Goal: Information Seeking & Learning: Check status

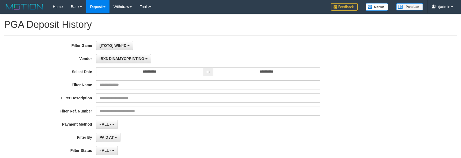
select select "**********"
select select "**"
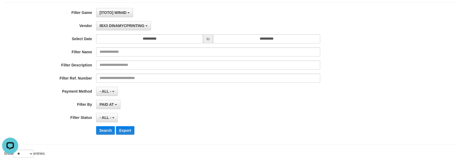
scroll to position [48, 0]
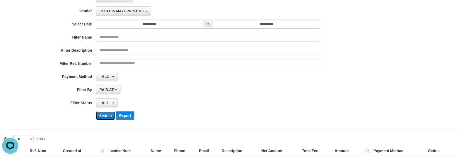
click at [113, 114] on button "Search" at bounding box center [105, 115] width 19 height 9
click at [111, 114] on button "Search" at bounding box center [105, 115] width 19 height 9
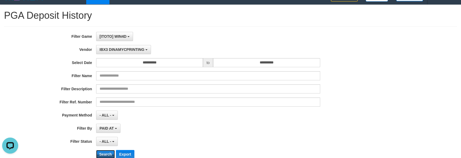
scroll to position [0, 0]
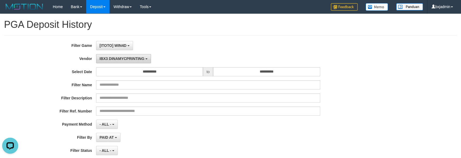
click at [135, 58] on span "IBX3 DINAMYCPRINTING" at bounding box center [122, 58] width 45 height 4
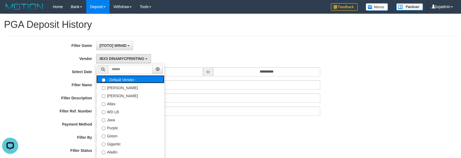
click at [138, 80] on label "- Default Vendor -" at bounding box center [130, 79] width 68 height 8
select select
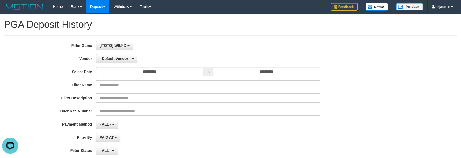
scroll to position [48, 0]
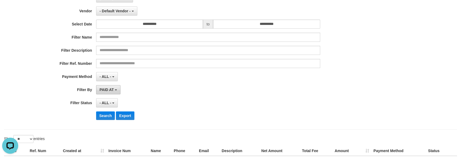
click at [113, 90] on span "PAID AT" at bounding box center [107, 90] width 14 height 4
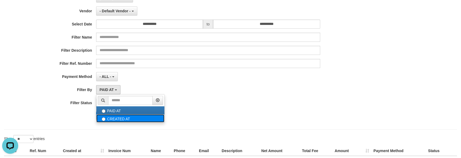
click at [121, 121] on label "CREATED AT" at bounding box center [130, 118] width 68 height 8
select select "*"
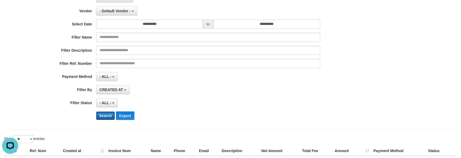
click at [108, 117] on button "Search" at bounding box center [105, 115] width 19 height 9
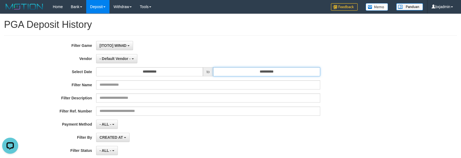
click at [290, 74] on input "**********" at bounding box center [266, 71] width 107 height 9
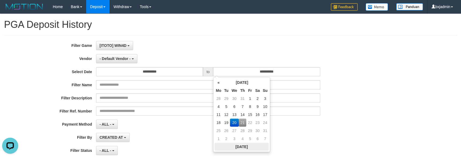
click at [240, 144] on th "[DATE]" at bounding box center [241, 147] width 54 height 8
type input "**********"
click at [292, 139] on div "CREATED AT PAID AT CREATED AT" at bounding box center [208, 137] width 224 height 9
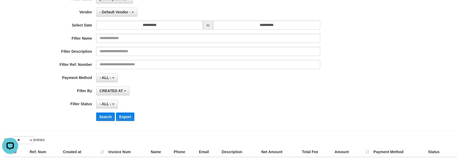
scroll to position [48, 0]
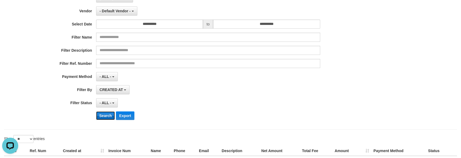
click at [108, 116] on button "Search" at bounding box center [105, 115] width 19 height 9
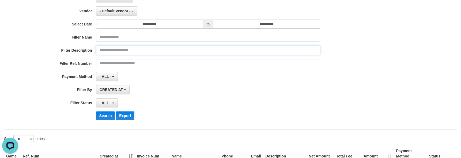
click at [131, 49] on input "text" at bounding box center [208, 50] width 224 height 9
paste input "********"
type input "********"
click at [96, 111] on button "Search" at bounding box center [105, 115] width 19 height 9
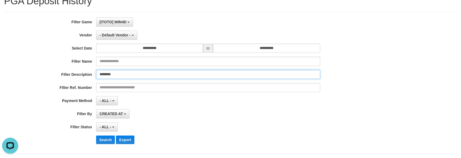
scroll to position [0, 0]
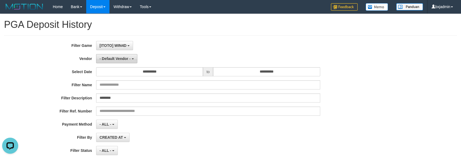
click at [127, 60] on span "- Default Vendor -" at bounding box center [115, 58] width 31 height 4
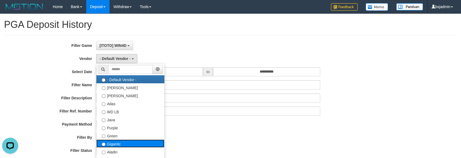
click at [130, 144] on label "Gigantic" at bounding box center [130, 143] width 68 height 8
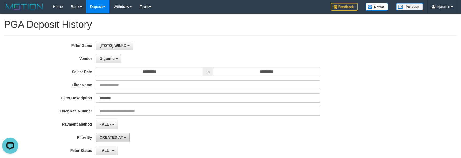
scroll to position [48, 0]
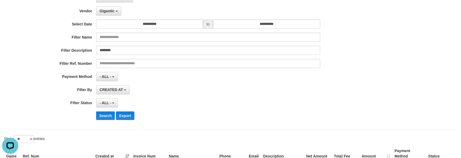
click at [111, 120] on div "**********" at bounding box center [192, 58] width 384 height 131
click at [108, 115] on button "Search" at bounding box center [105, 115] width 19 height 9
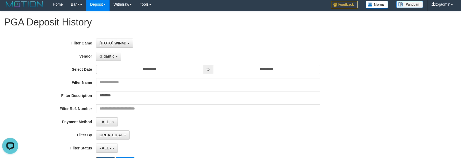
scroll to position [0, 0]
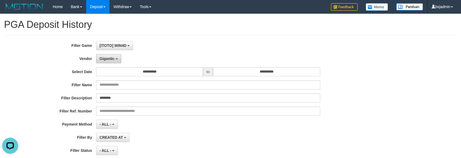
click at [116, 58] on button "Gigantic" at bounding box center [108, 58] width 25 height 9
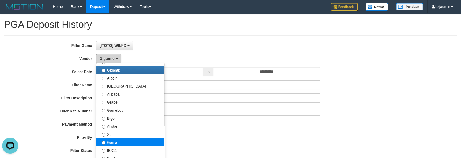
scroll to position [84, 0]
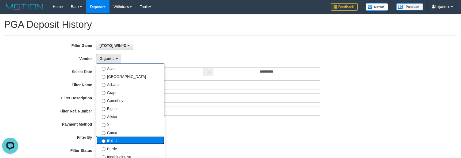
click at [120, 141] on label "IBX11" at bounding box center [130, 140] width 68 height 8
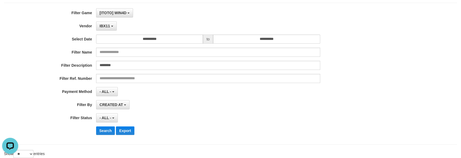
scroll to position [48, 0]
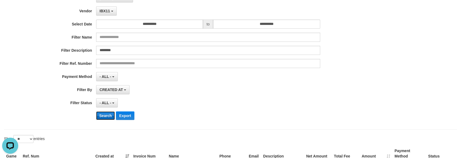
click at [111, 118] on button "Search" at bounding box center [105, 115] width 19 height 9
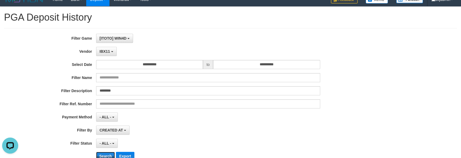
scroll to position [0, 0]
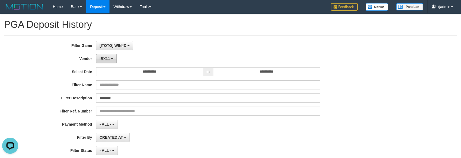
click at [113, 60] on button "IBX11" at bounding box center [106, 58] width 21 height 9
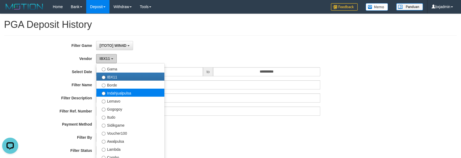
scroll to position [167, 0]
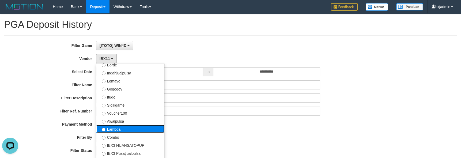
click at [138, 129] on label "Lambda" at bounding box center [130, 129] width 68 height 8
select select "**********"
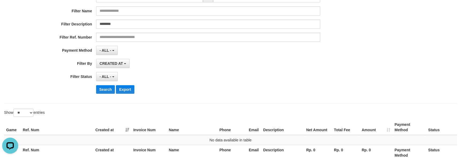
scroll to position [96, 0]
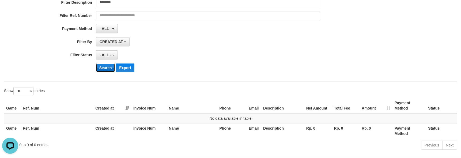
click at [106, 70] on button "Search" at bounding box center [105, 67] width 19 height 9
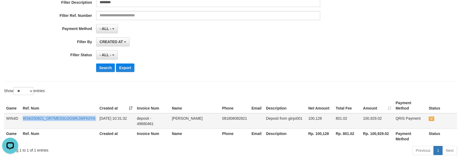
drag, startPoint x: 19, startPoint y: 115, endPoint x: 100, endPoint y: 118, distance: 81.5
click at [100, 118] on tr "WIN4D W34I250821_OR7MESSU2GWKJWFK0YA [DATE] 10:31:32 deposit - 49680461 [PERSON…" at bounding box center [230, 121] width 453 height 16
copy tr "W34I250821_OR7MESSU2GWKJWFK0YA"
click at [297, 119] on td "Deposit from ginjo001" at bounding box center [285, 121] width 42 height 16
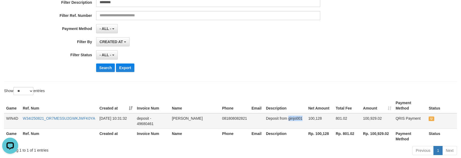
copy td "ginjo001"
